Goal: Check status: Check status

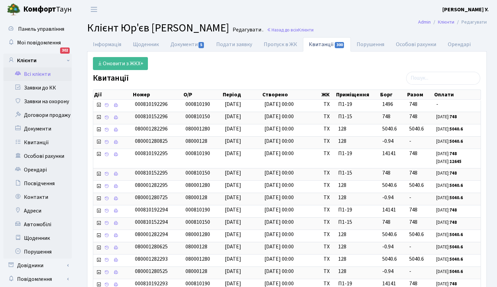
select select "25"
click at [30, 73] on link "Всі клієнти" at bounding box center [37, 74] width 68 height 14
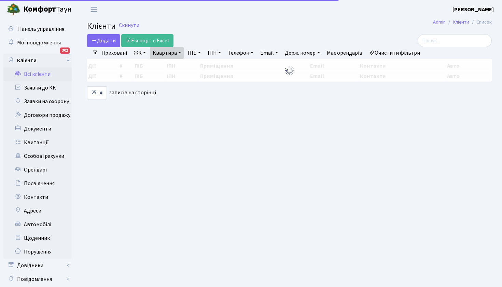
select select "25"
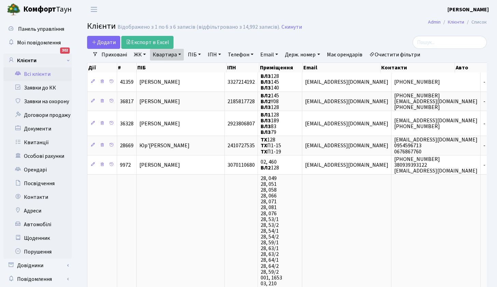
click at [175, 56] on link "Квартира" at bounding box center [167, 55] width 34 height 12
type input "39"
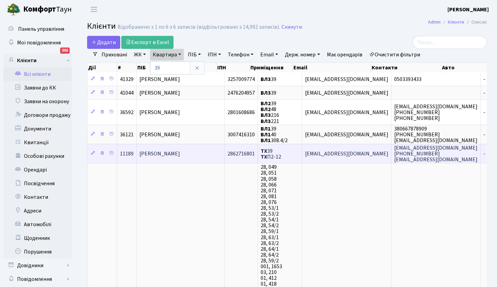
click at [171, 157] on span "[PERSON_NAME] [PERSON_NAME]" at bounding box center [159, 154] width 41 height 8
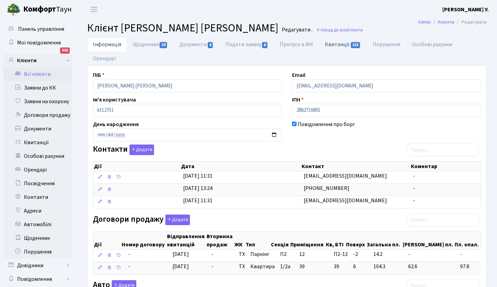
click at [346, 44] on link "Квитанції 223" at bounding box center [342, 44] width 47 height 14
select select "25"
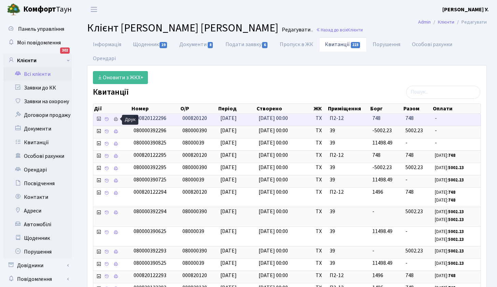
click at [117, 118] on icon at bounding box center [115, 119] width 5 height 5
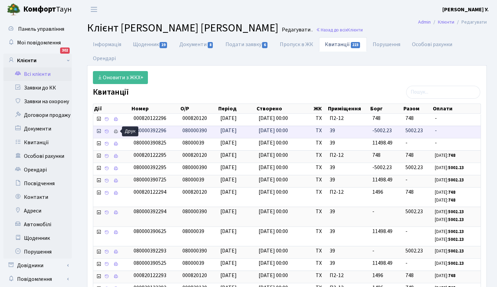
click at [114, 130] on icon at bounding box center [115, 131] width 5 height 5
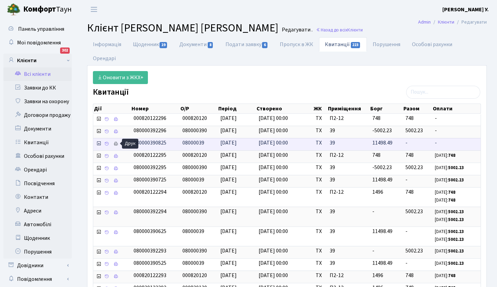
click at [115, 144] on icon at bounding box center [115, 143] width 5 height 5
